Goal: Transaction & Acquisition: Purchase product/service

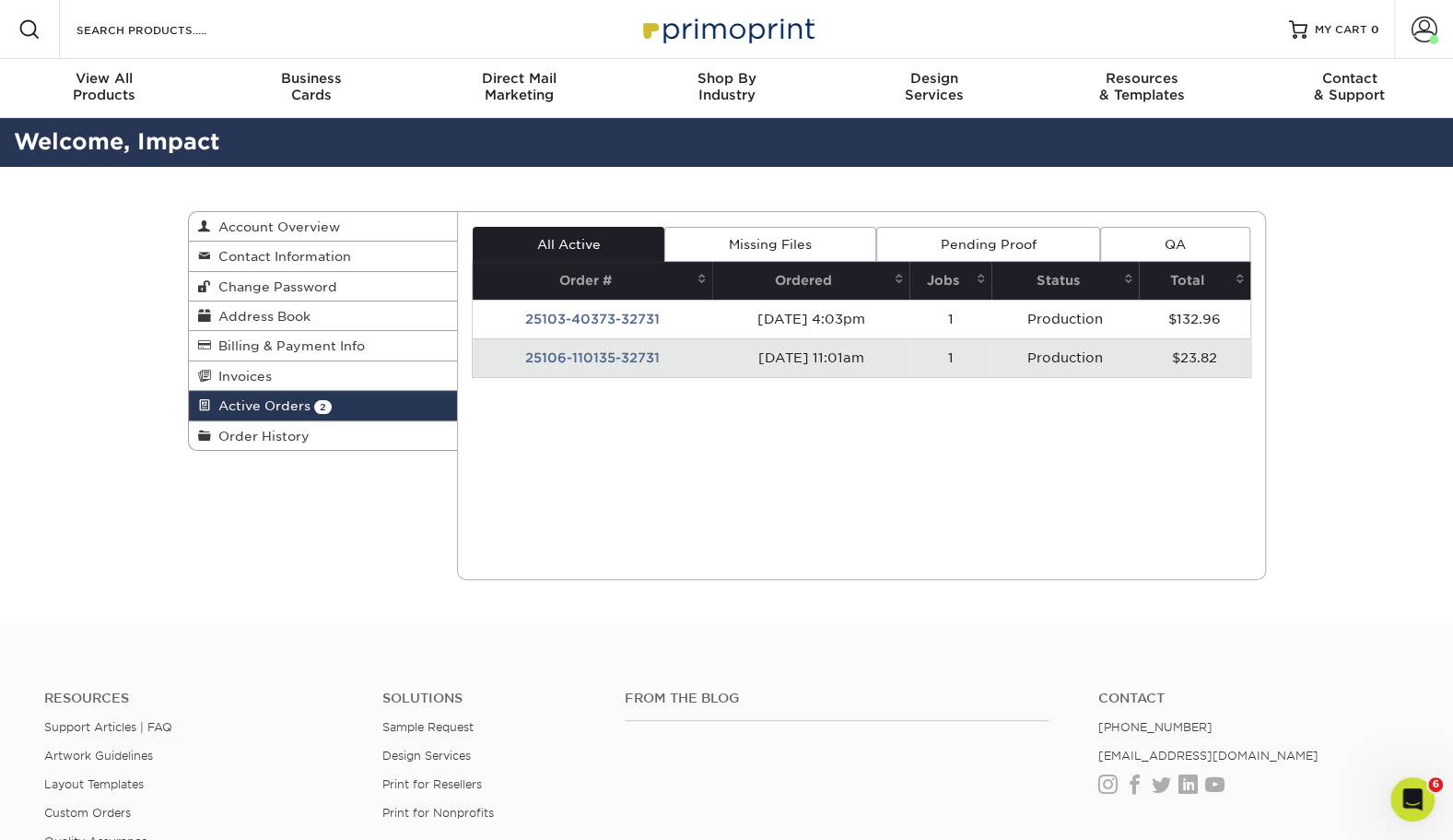
click at [276, 428] on span "Order History" at bounding box center [260, 435] width 99 height 15
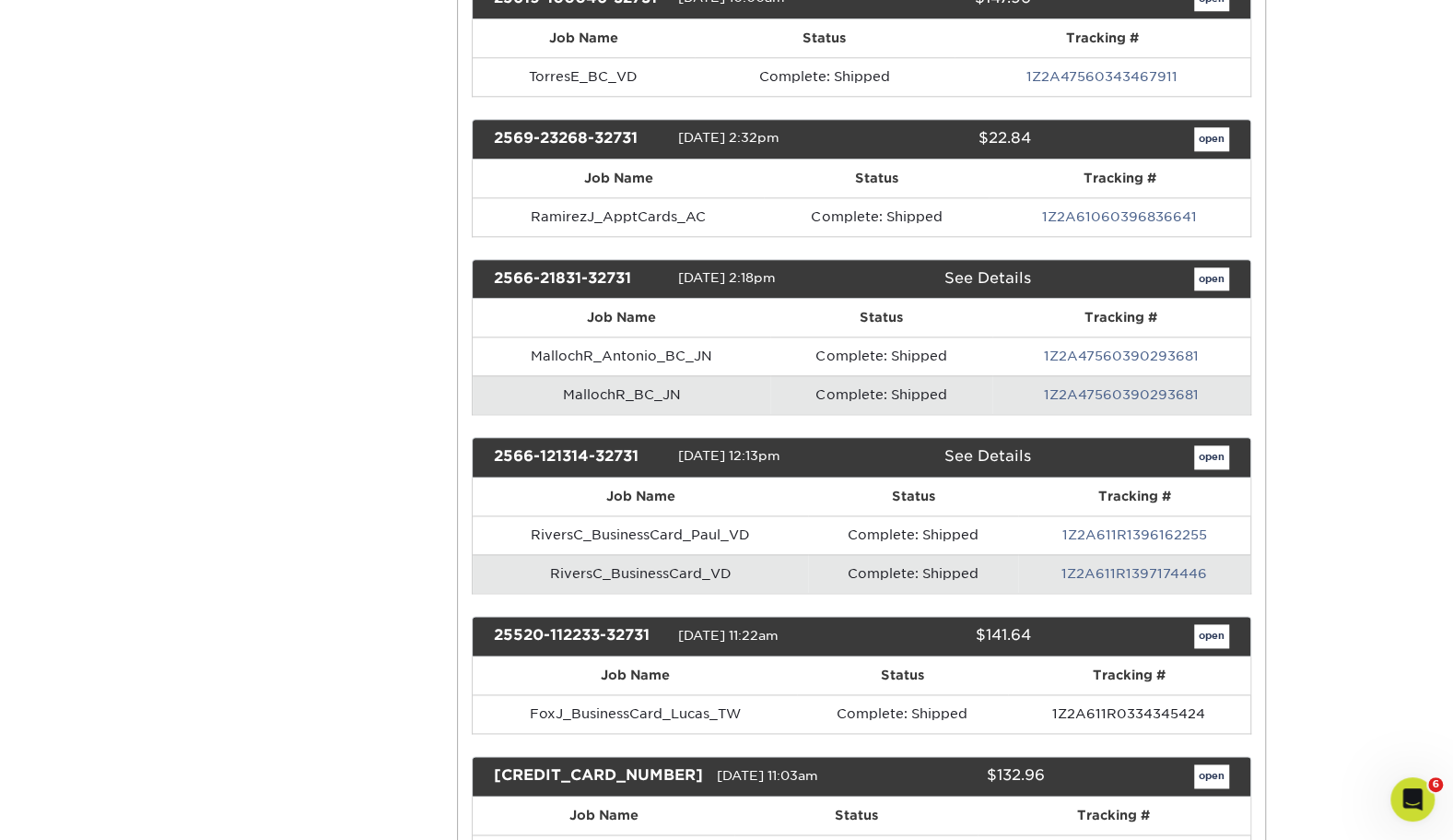
scroll to position [5648, 0]
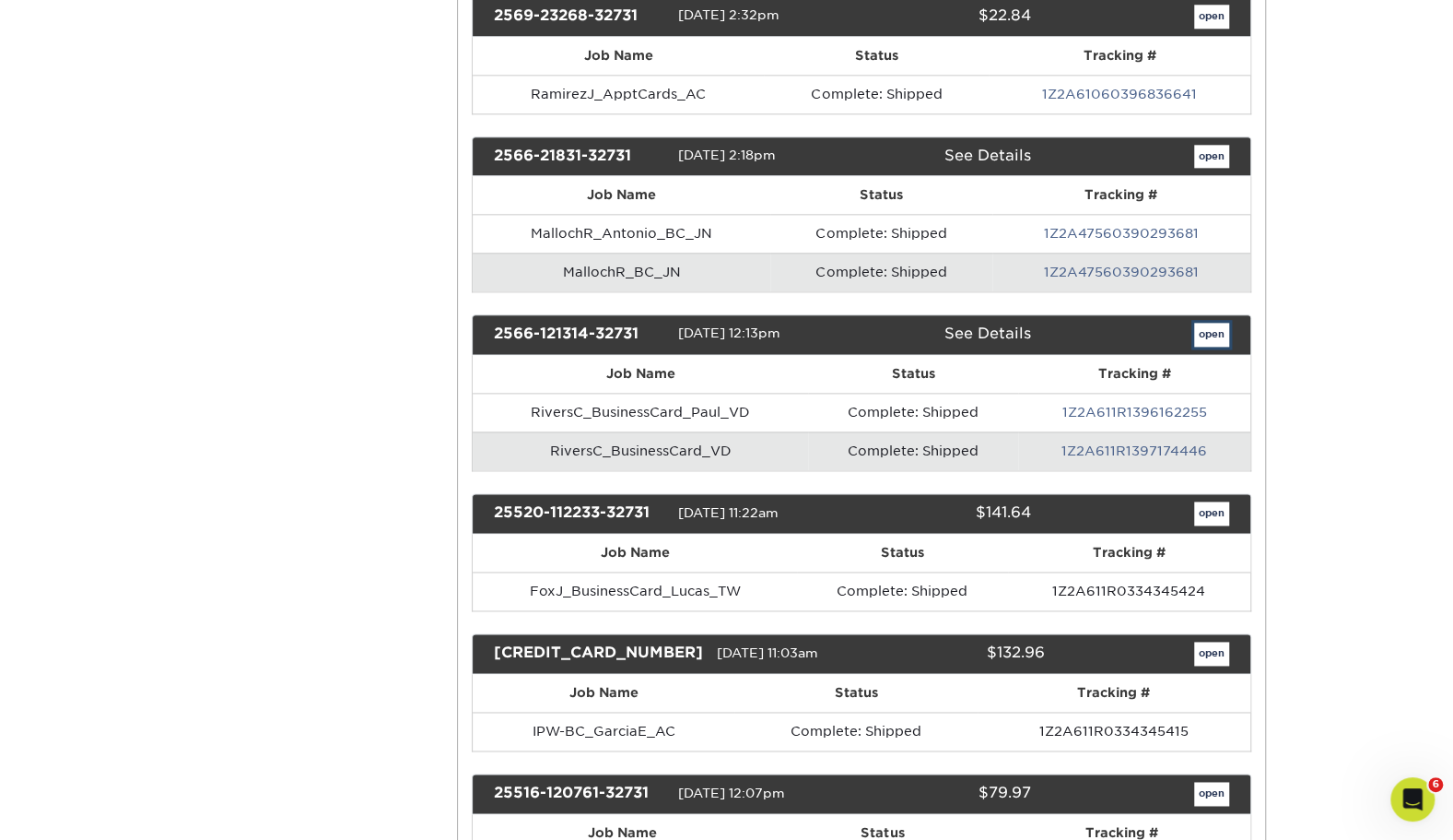
click at [1226, 323] on link "open" at bounding box center [1212, 334] width 35 height 24
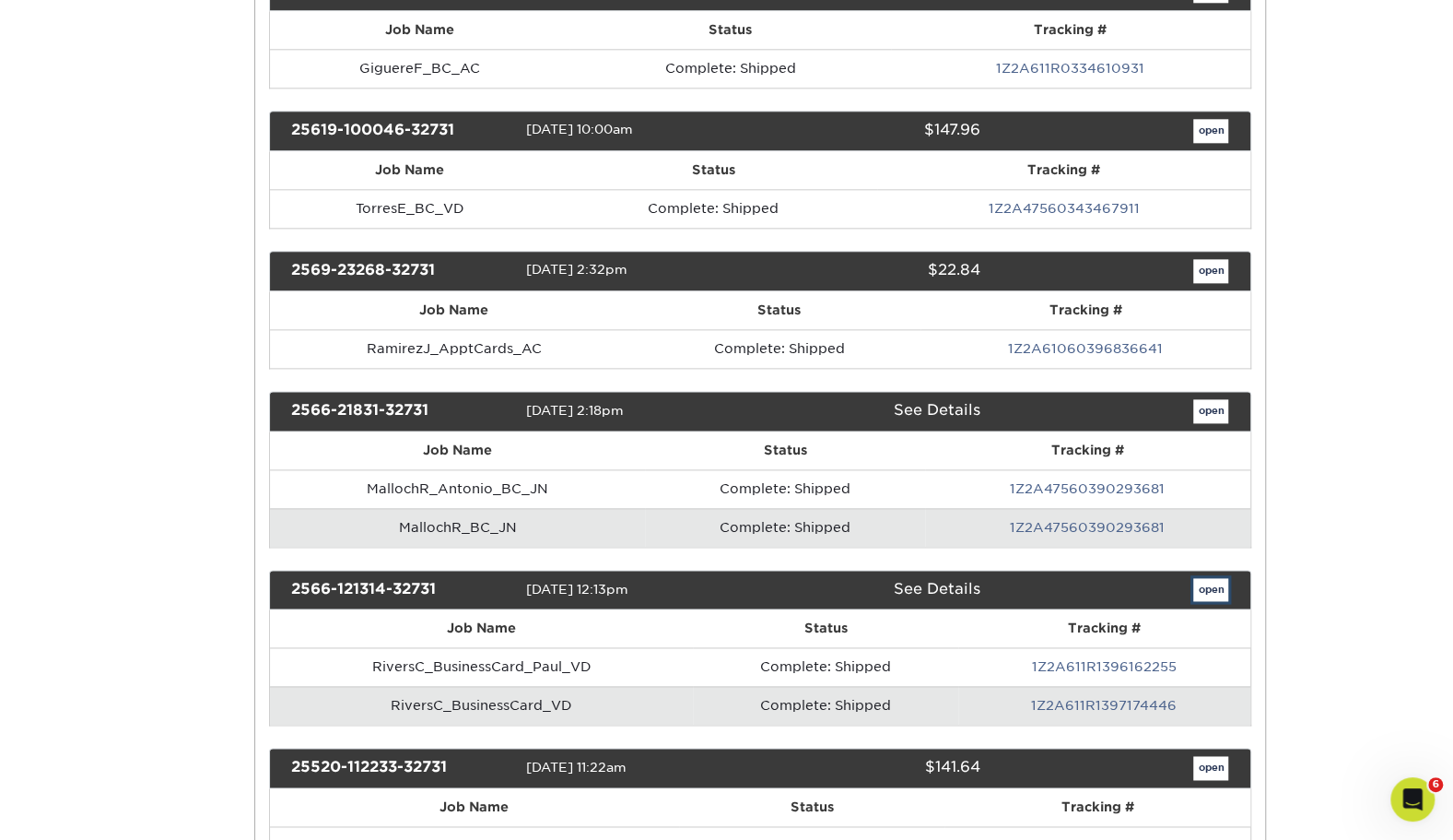
scroll to position [0, 0]
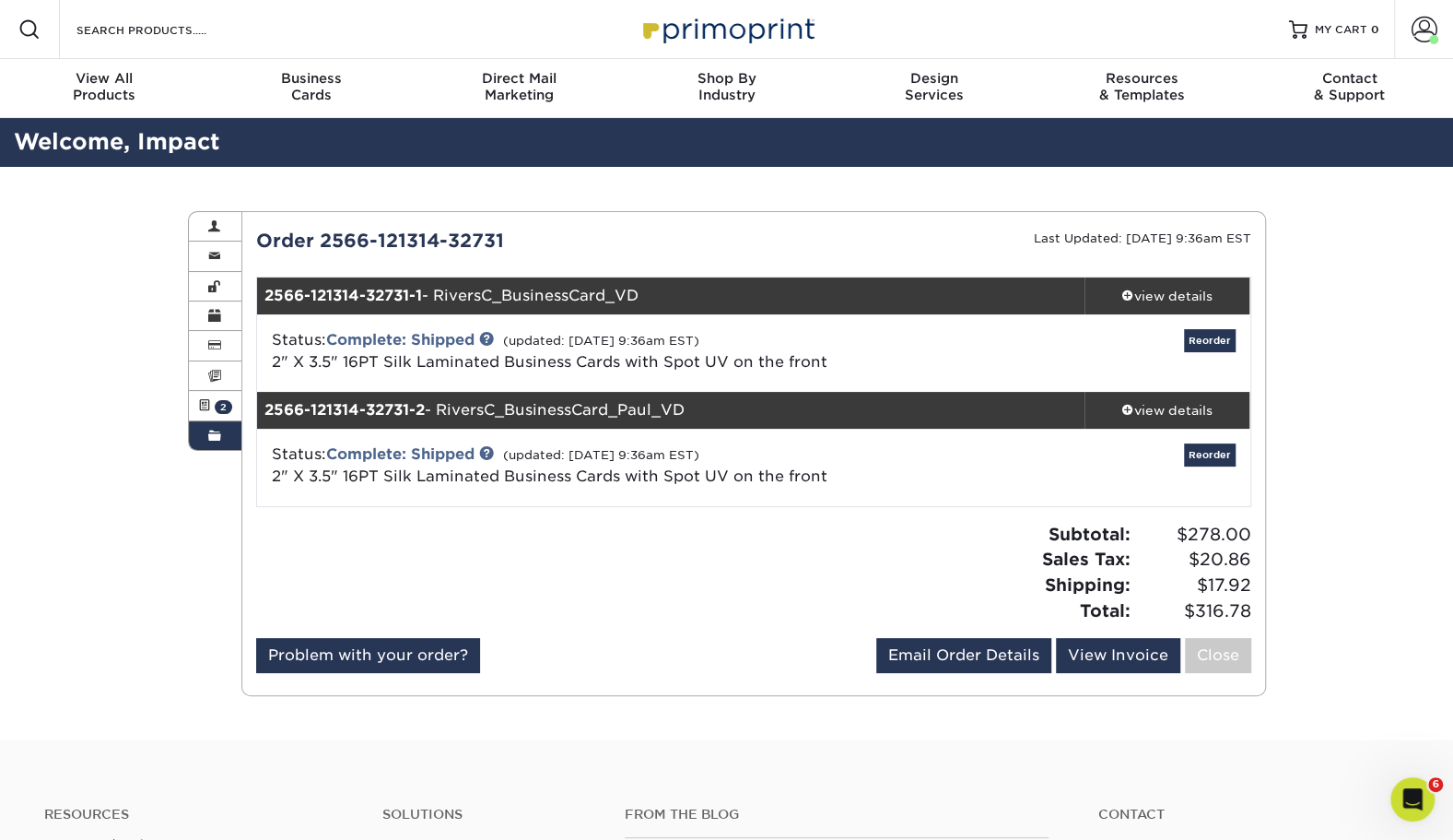
click at [1131, 290] on span at bounding box center [1127, 294] width 13 height 13
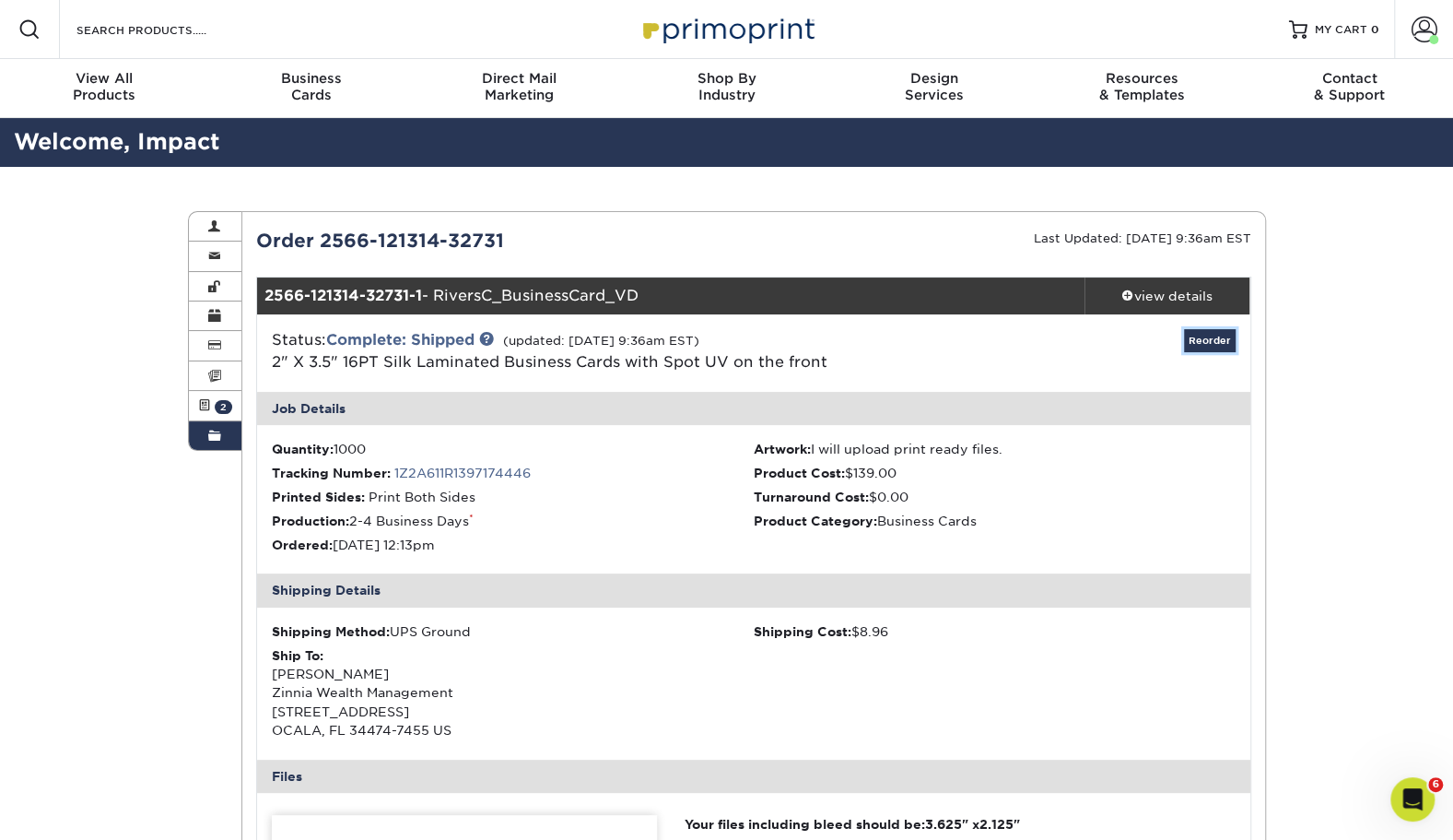
click at [1223, 335] on link "Reorder" at bounding box center [1210, 341] width 52 height 23
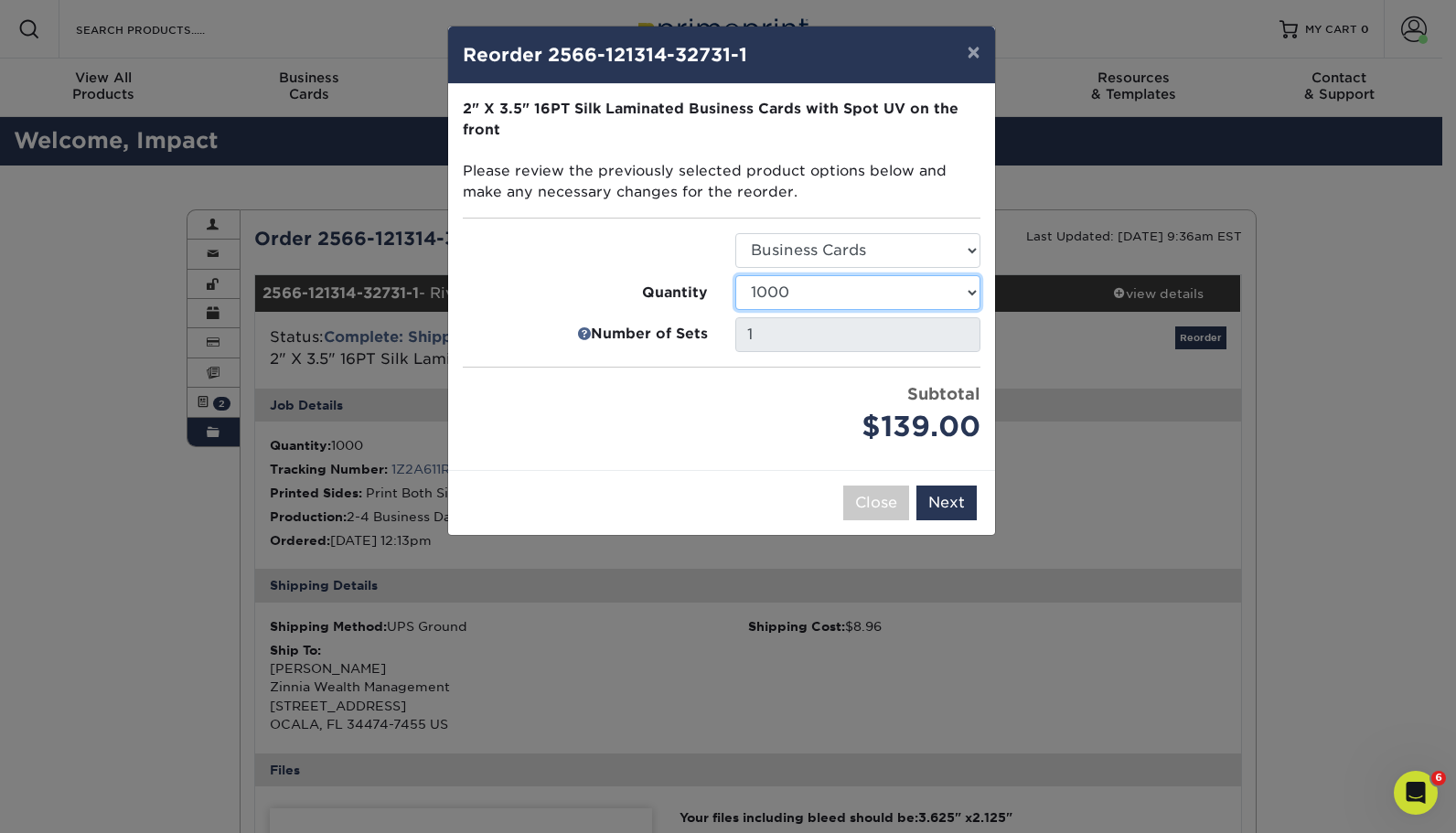
click at [803, 289] on select "500 1000 2500 5000 10000" at bounding box center [857, 293] width 245 height 35
select select "f593fda3-2d5c-4b9e-9c2c-6197b899ae74"
click at [735, 275] on select "500 1000 2500 5000 10000" at bounding box center [857, 293] width 245 height 35
click at [959, 502] on button "Next" at bounding box center [946, 503] width 60 height 35
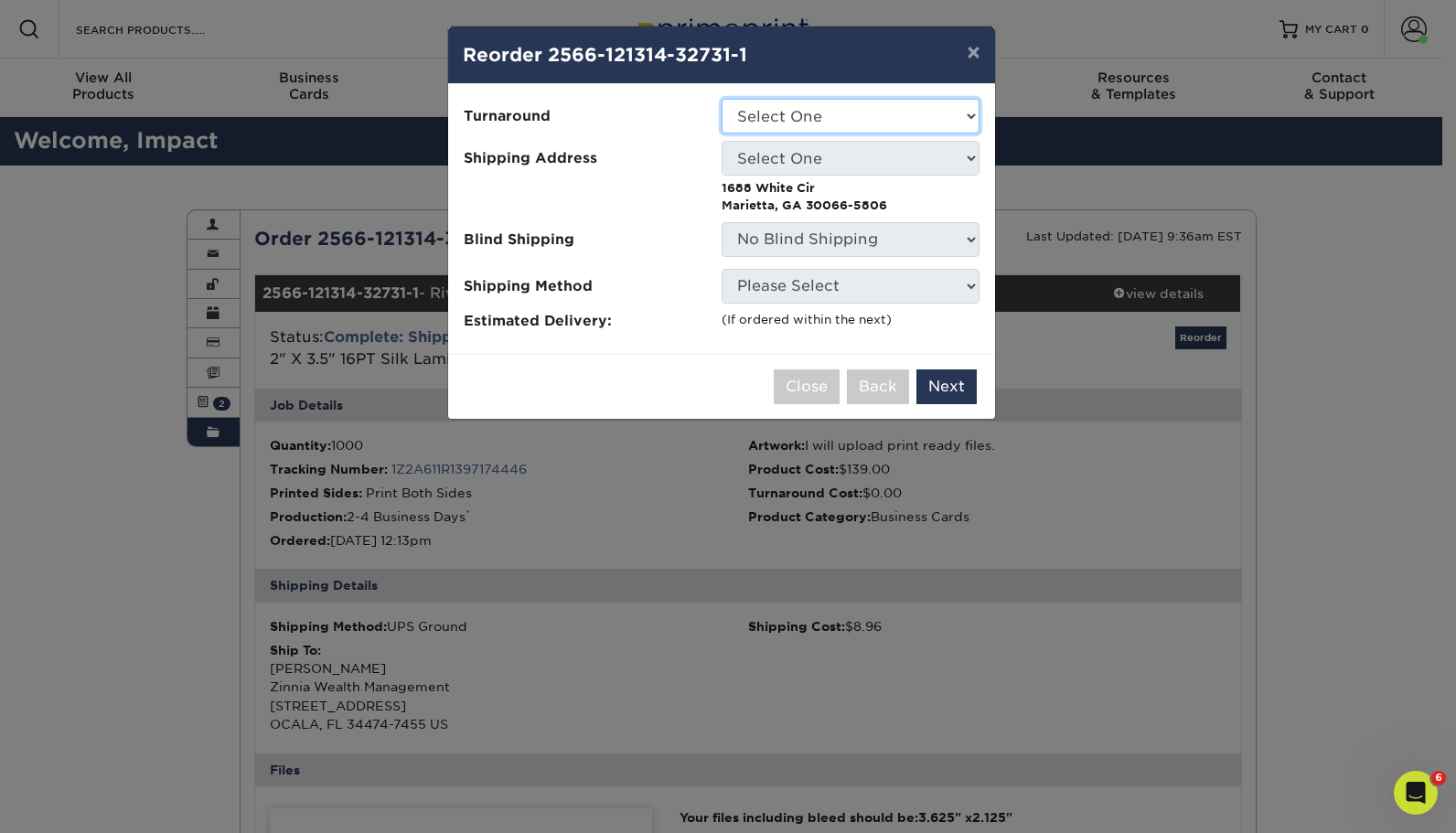
click at [786, 119] on select "Select One 2-4 Business Days" at bounding box center [851, 116] width 258 height 35
select select "85ce60e7-a328-46a2-a5ad-0d758dae0b71"
click at [722, 99] on select "Select One 2-4 Business Days" at bounding box center [851, 116] width 258 height 35
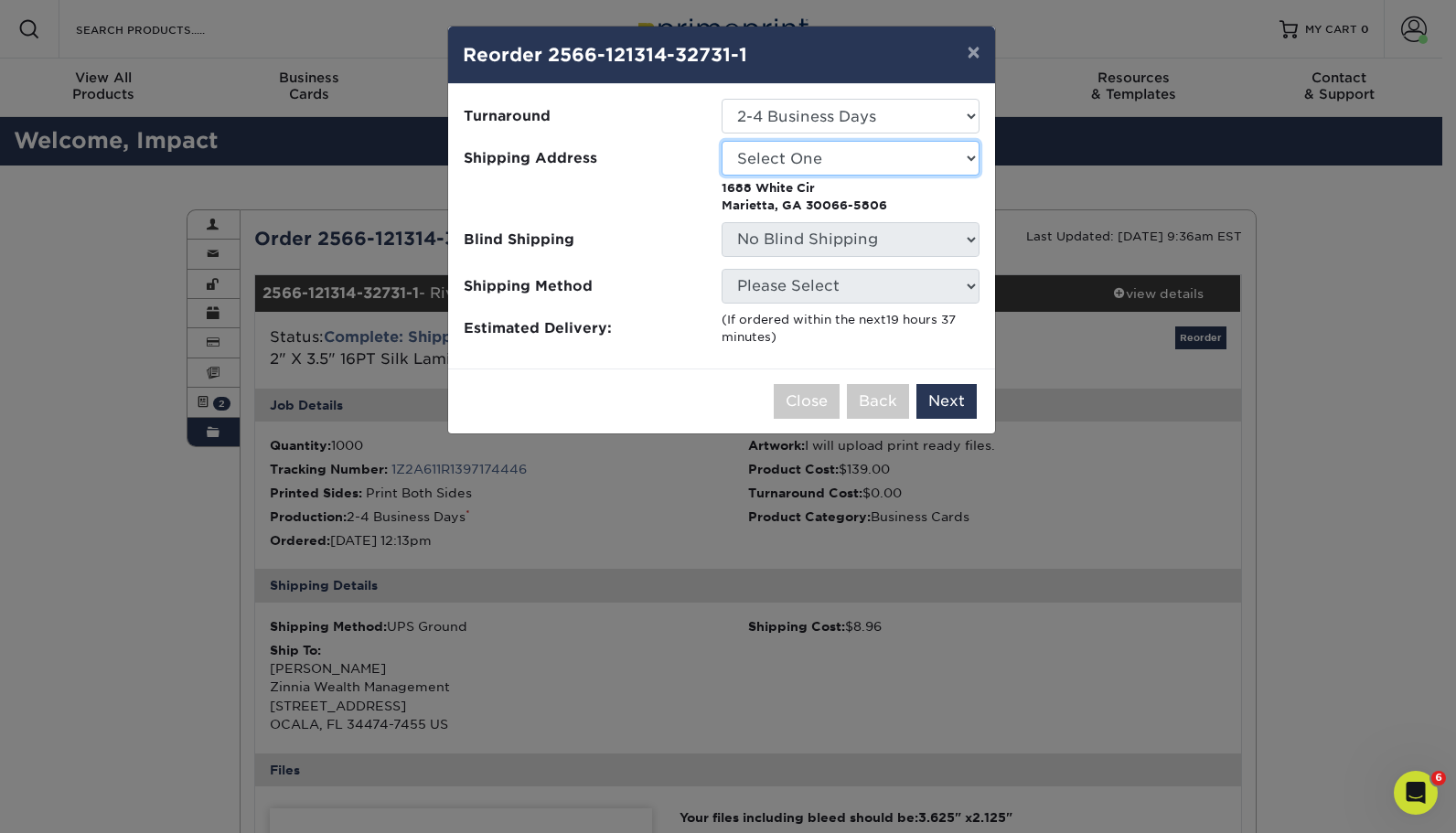
click at [777, 164] on select "Select One [PERSON_NAME] - Palm Spring, Suite 3 [PERSON_NAME]" at bounding box center [851, 158] width 258 height 35
select select "220255"
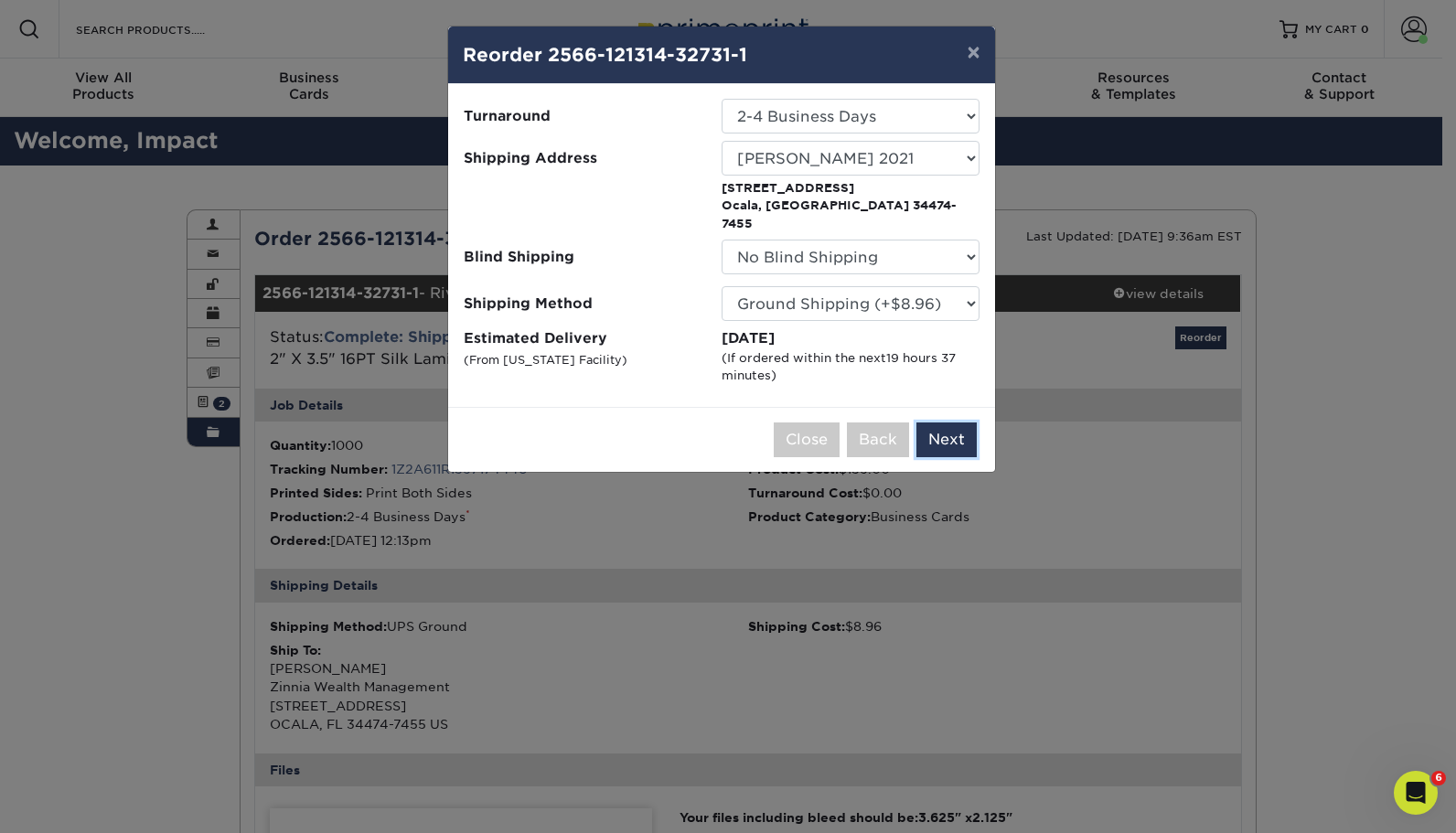
click at [952, 422] on button "Next" at bounding box center [946, 439] width 60 height 35
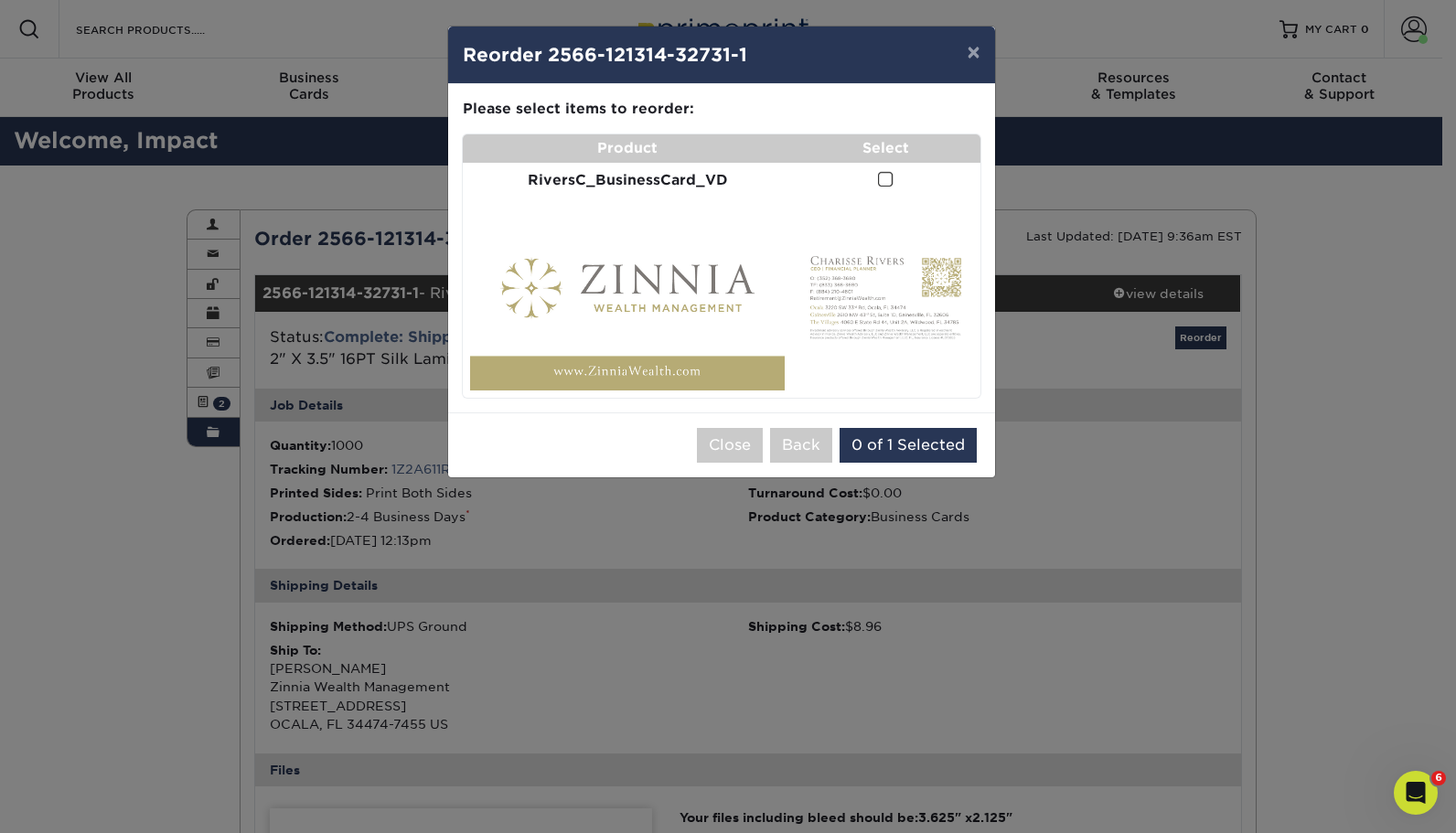
click at [884, 182] on span at bounding box center [886, 179] width 16 height 17
click at [0, 0] on input "checkbox" at bounding box center [0, 0] width 0 height 0
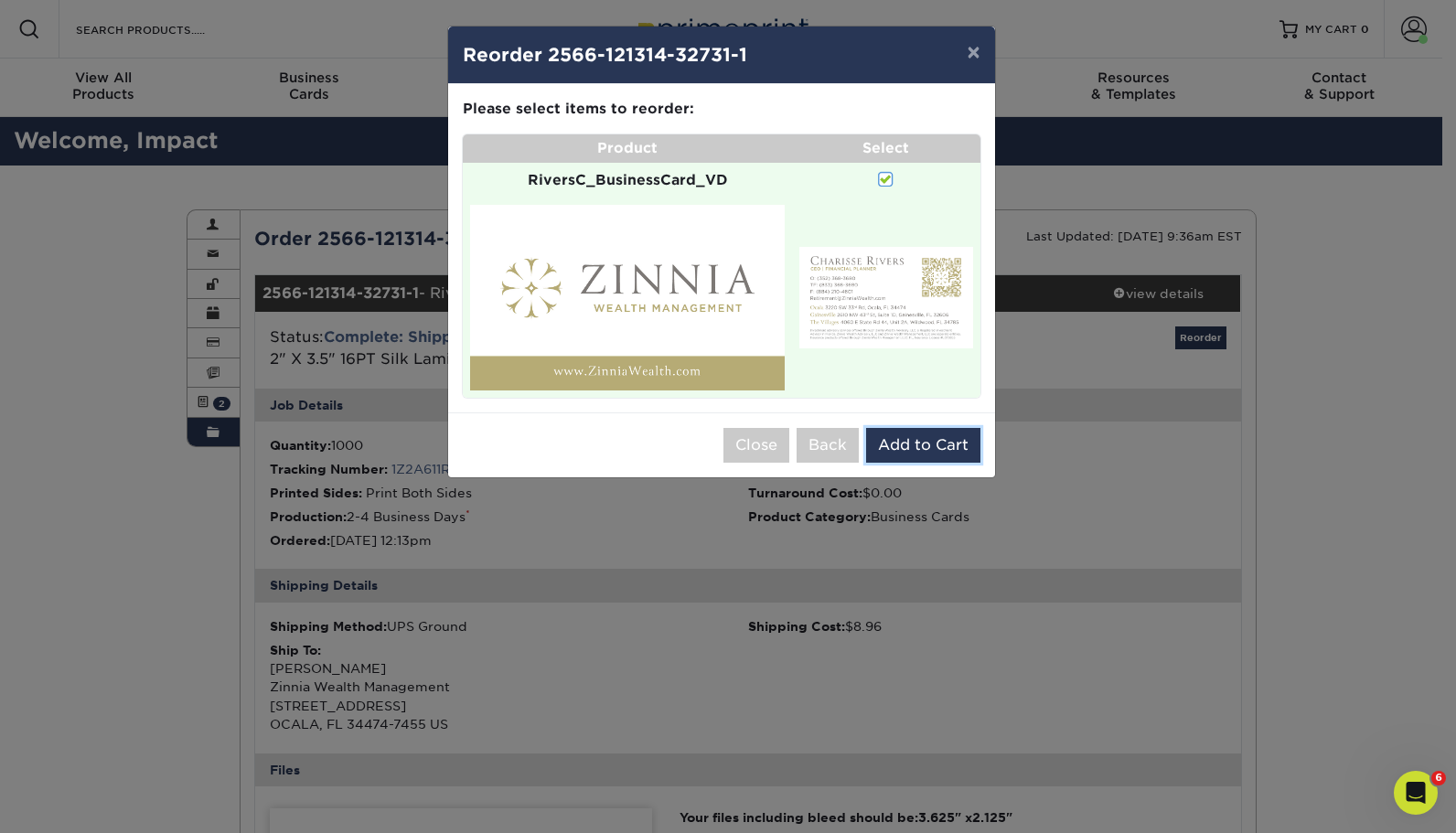
click at [896, 441] on button "Add to Cart" at bounding box center [923, 445] width 114 height 35
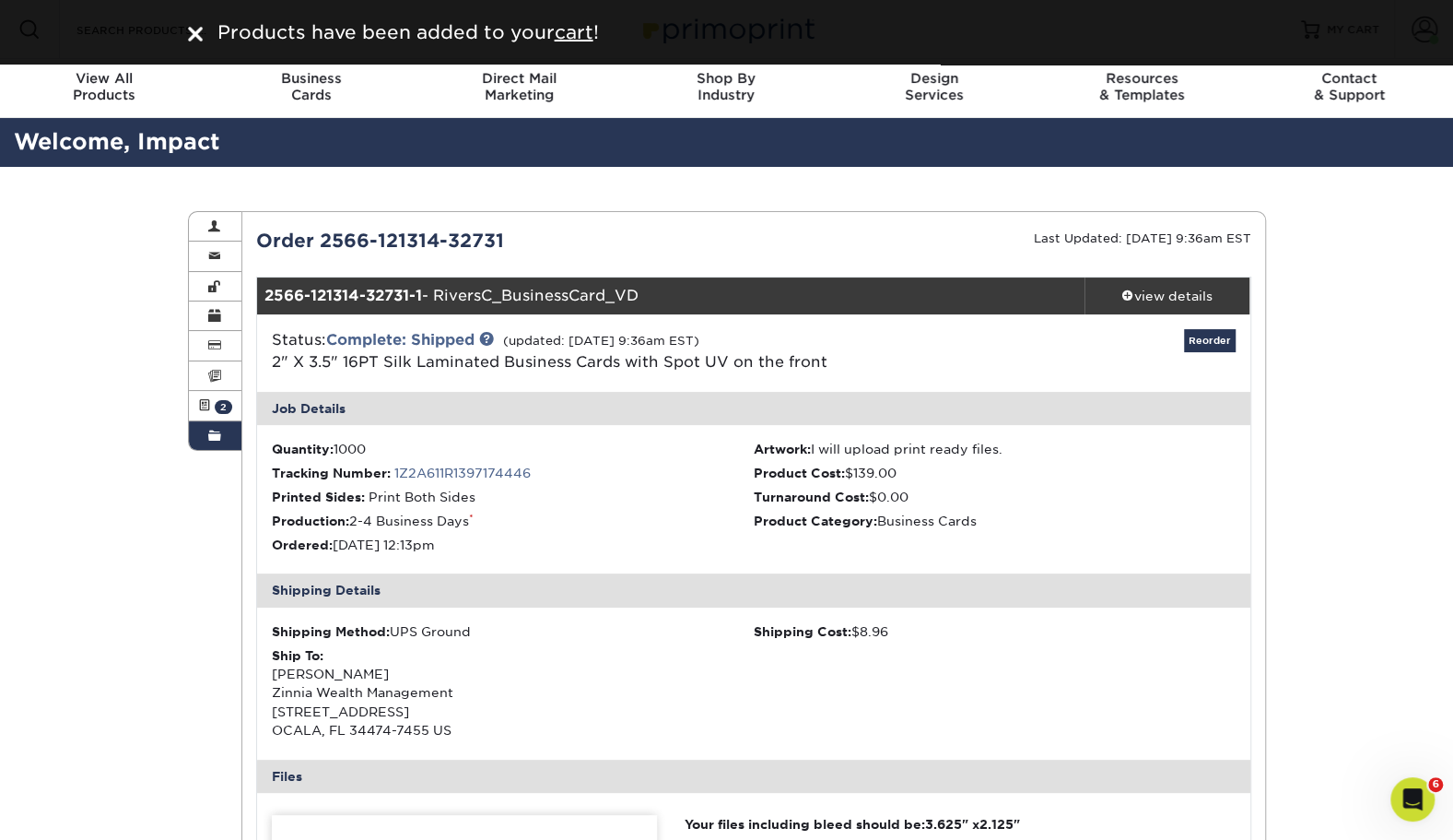
click at [572, 26] on u "cart" at bounding box center [574, 32] width 39 height 22
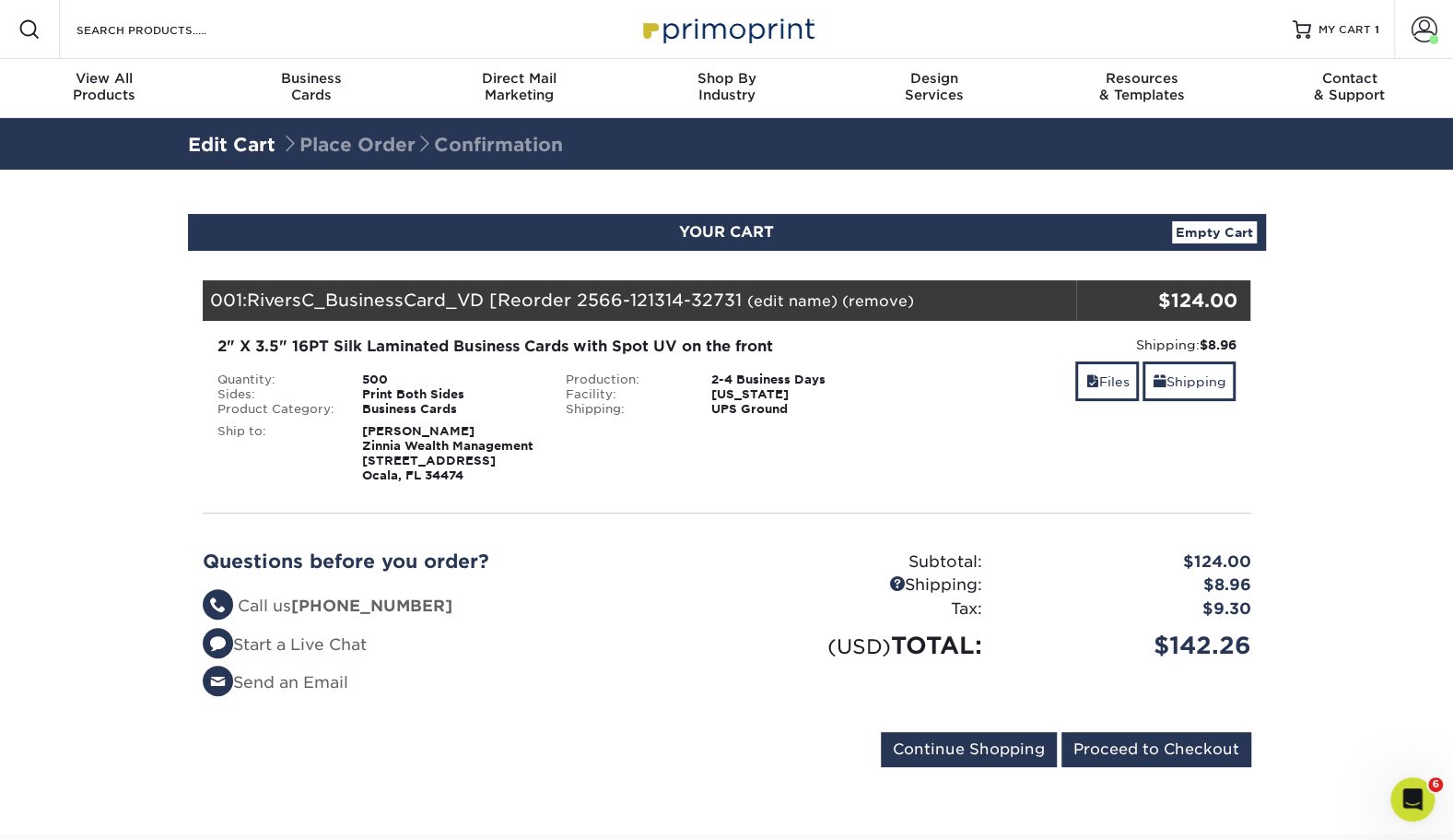
click at [864, 302] on link "(remove)" at bounding box center [879, 301] width 72 height 18
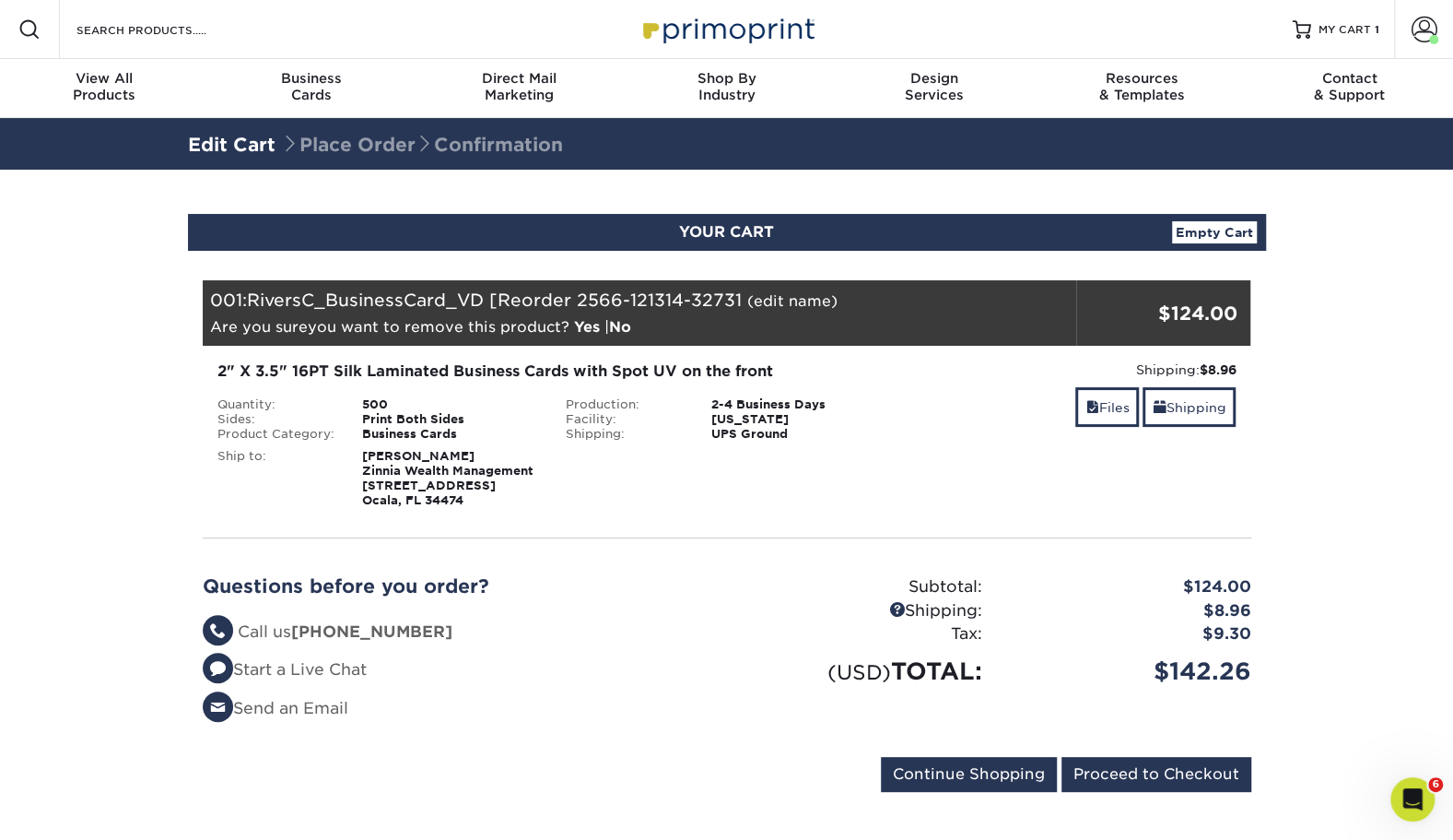
click at [586, 330] on link "Yes" at bounding box center [587, 327] width 25 height 18
